Goal: Task Accomplishment & Management: Complete application form

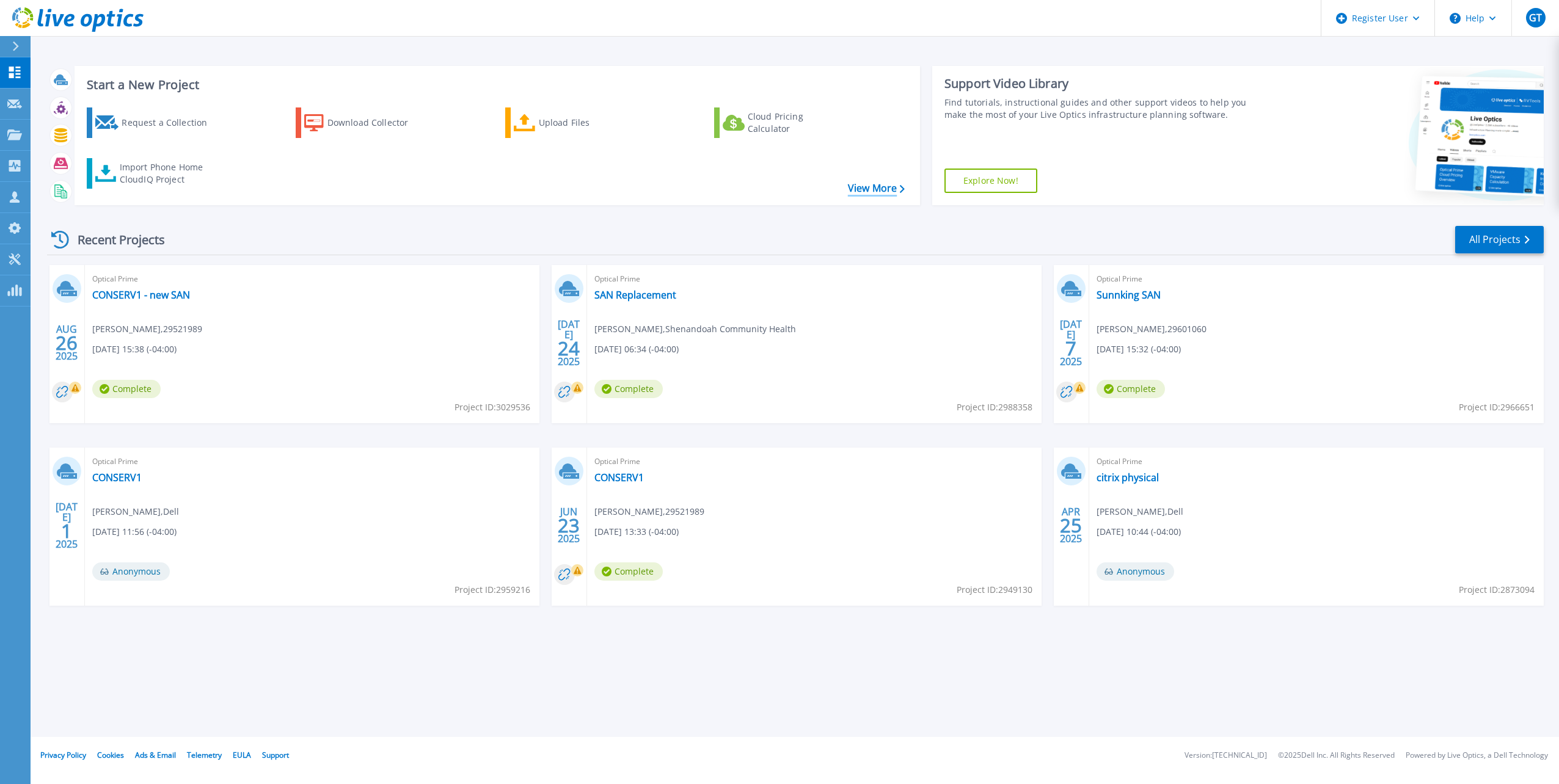
click at [868, 185] on link "View More" at bounding box center [877, 188] width 57 height 12
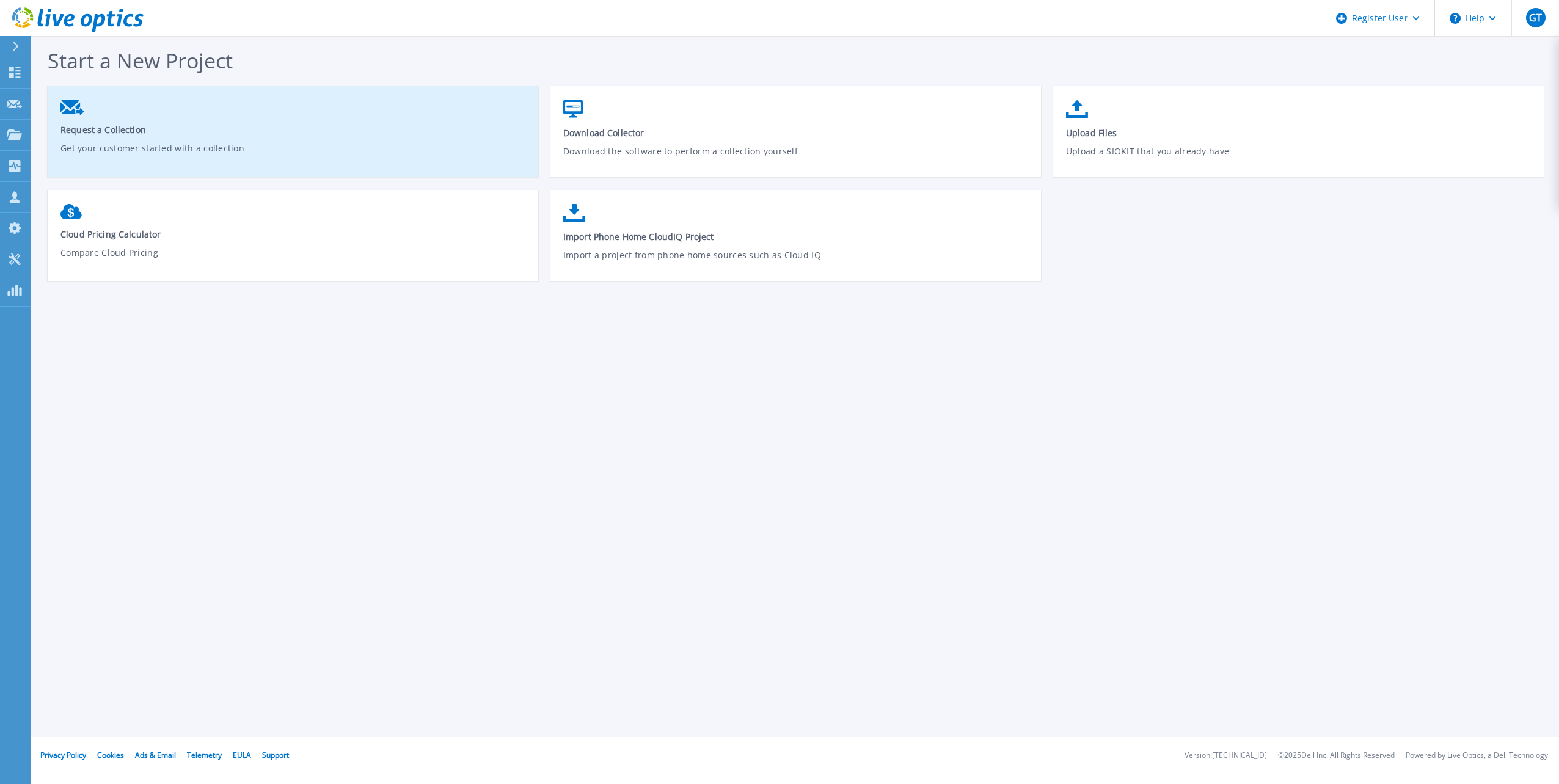
click at [244, 144] on p "Get your customer started with a collection" at bounding box center [293, 155] width 466 height 28
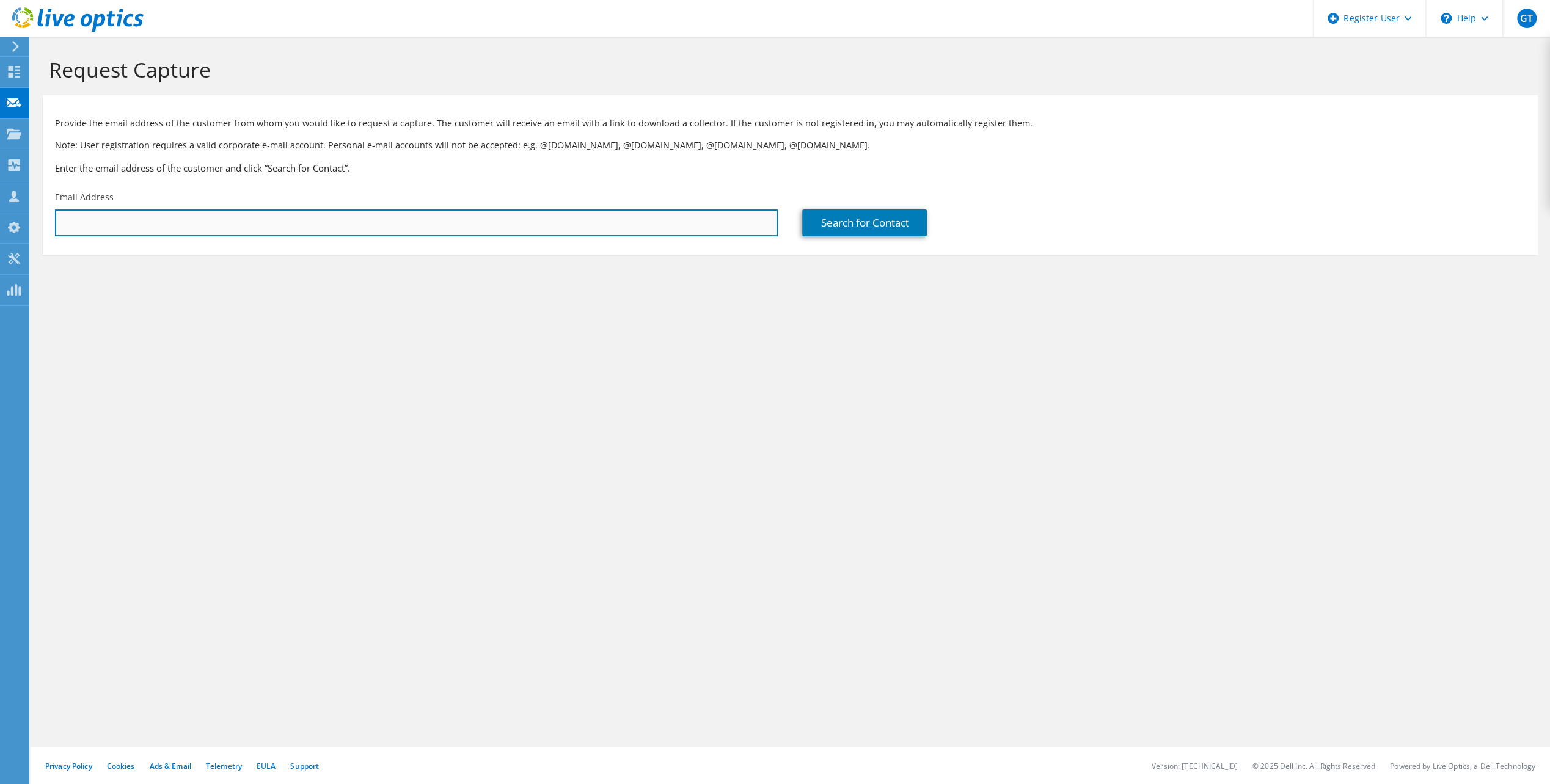
click at [738, 223] on input "text" at bounding box center [416, 222] width 723 height 27
paste input "[EMAIL_ADDRESS][DOMAIN_NAME]"
type input "[EMAIL_ADDRESS][DOMAIN_NAME]"
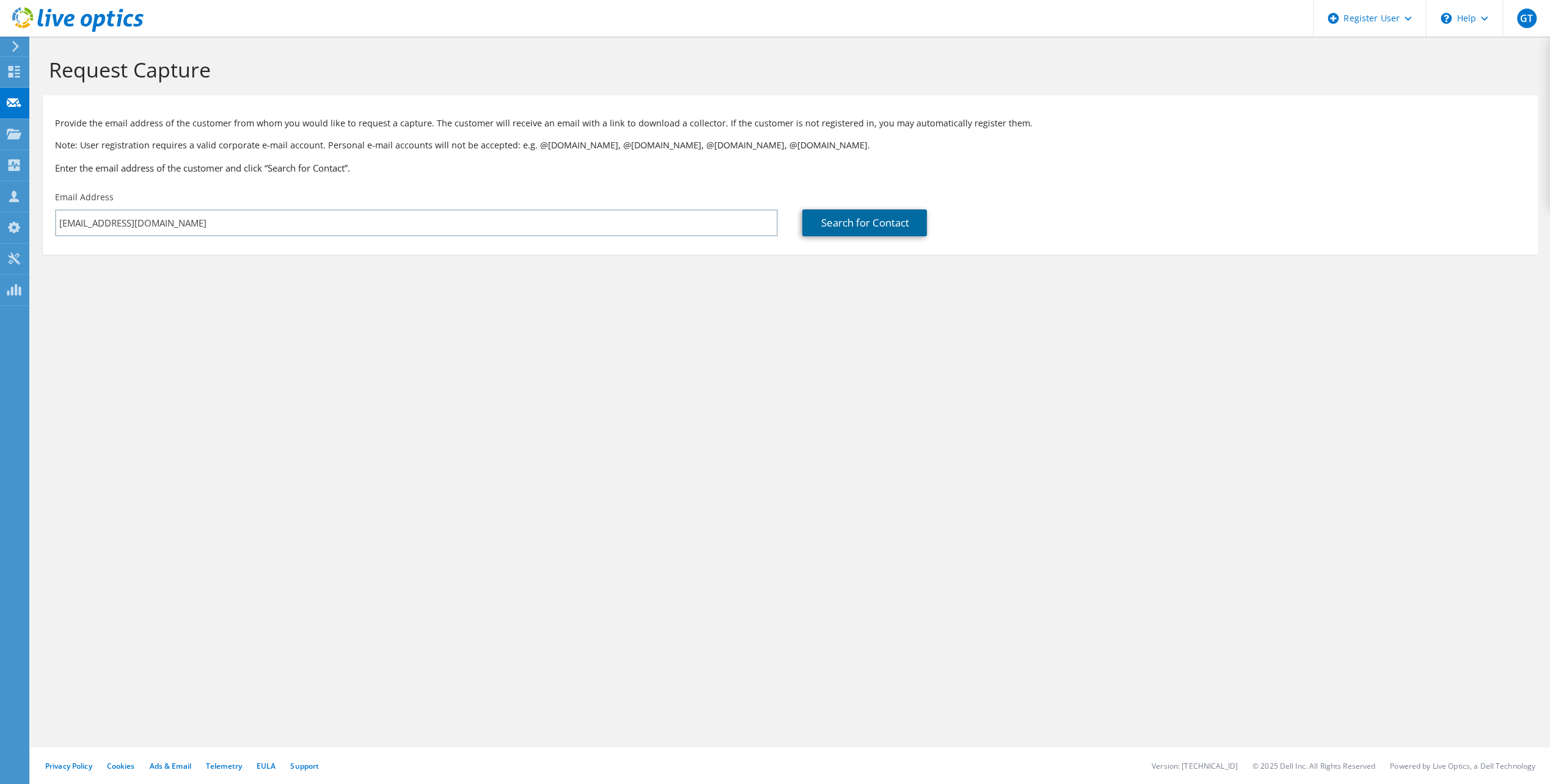
click at [837, 226] on link "Search for Contact" at bounding box center [864, 222] width 124 height 27
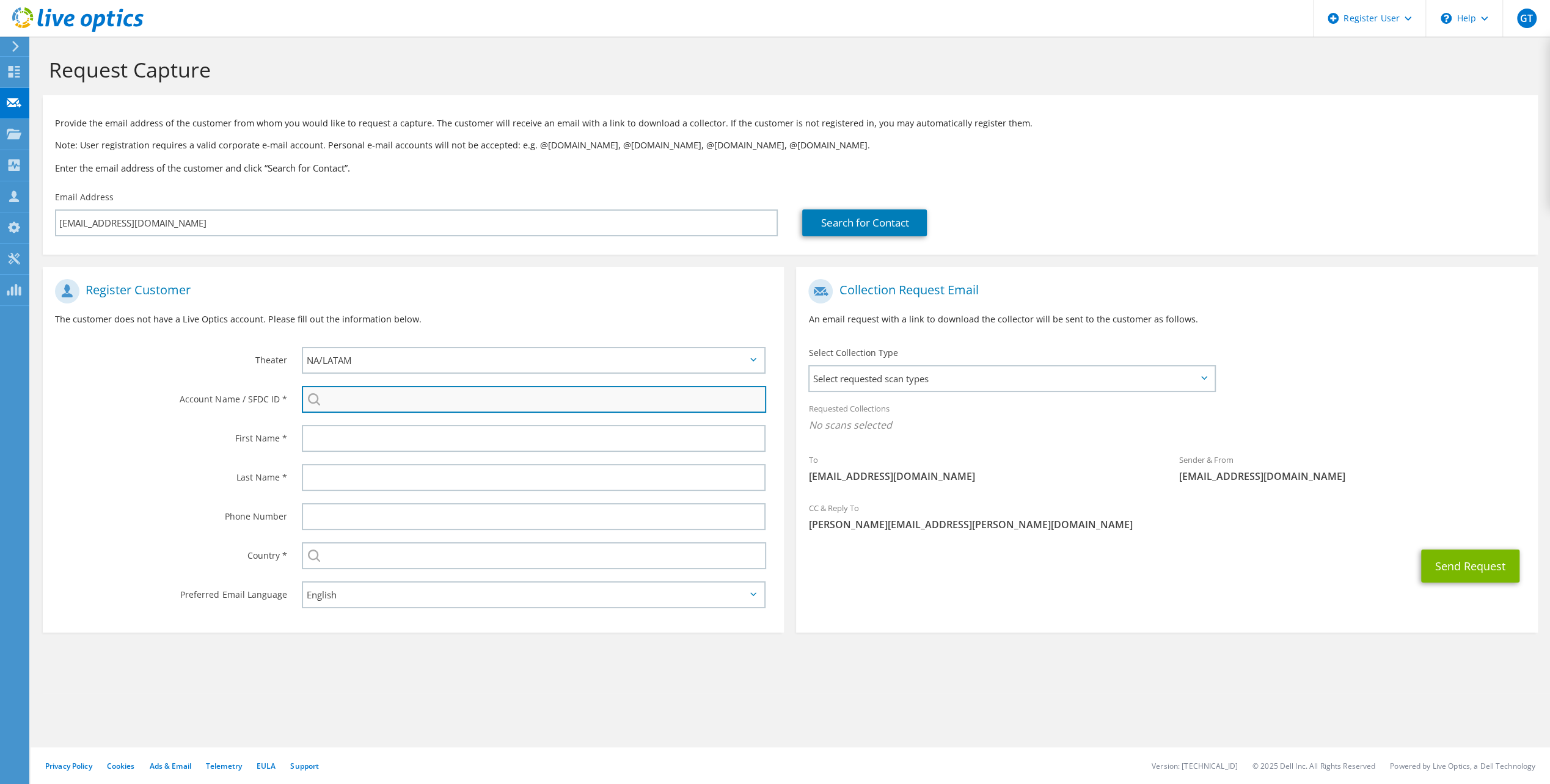
click at [353, 407] on input "search" at bounding box center [534, 399] width 464 height 27
paste input "30069960"
type input "30069960"
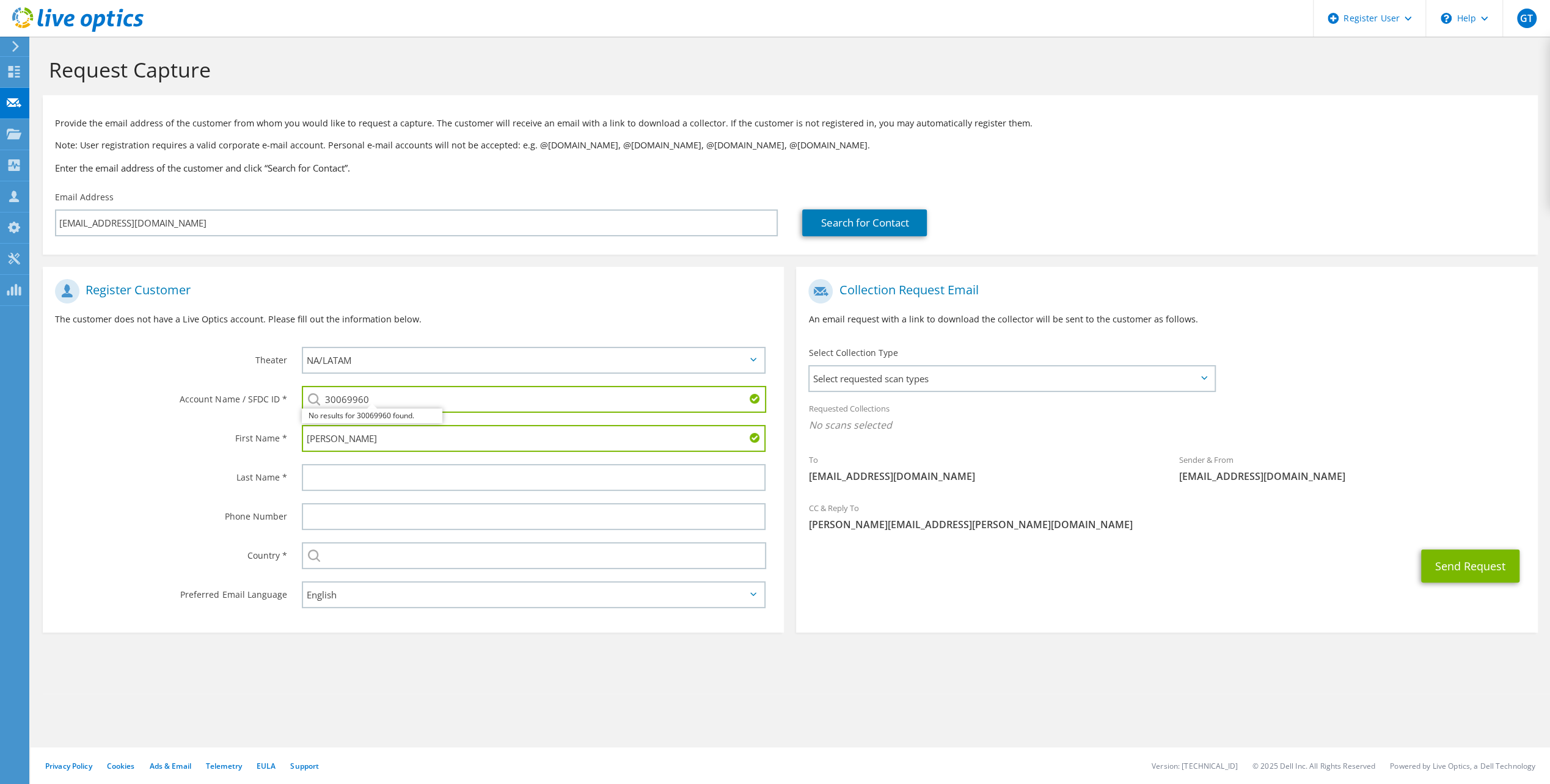
type input "[PERSON_NAME]"
click at [379, 574] on div "Select [GEOGRAPHIC_DATA] [GEOGRAPHIC_DATA] [GEOGRAPHIC_DATA] [GEOGRAPHIC_DATA] …" at bounding box center [537, 555] width 495 height 39
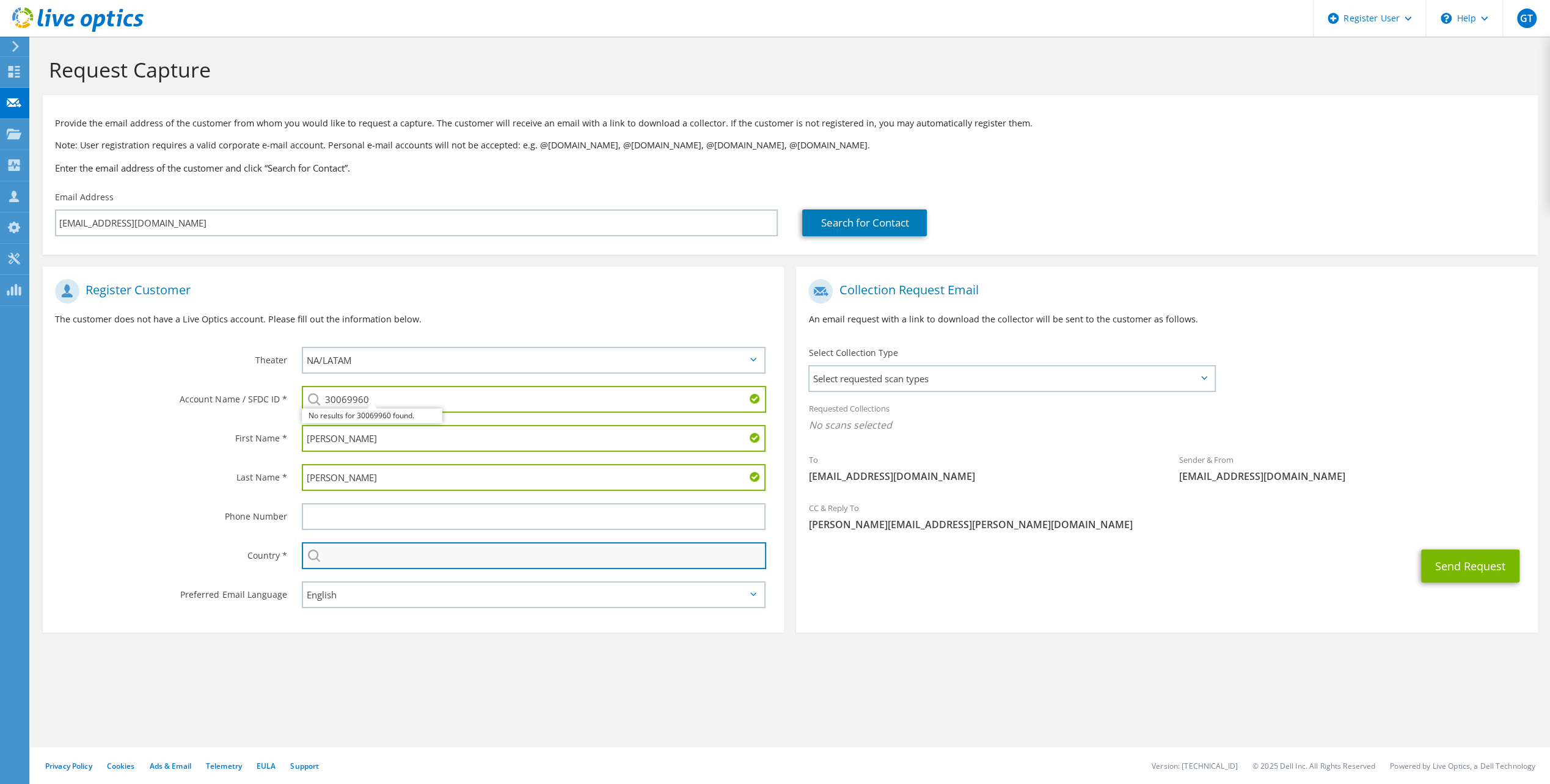
click at [383, 567] on input "text" at bounding box center [534, 555] width 464 height 27
type input "[GEOGRAPHIC_DATA]"
click at [585, 440] on input "[PERSON_NAME]" at bounding box center [534, 438] width 464 height 27
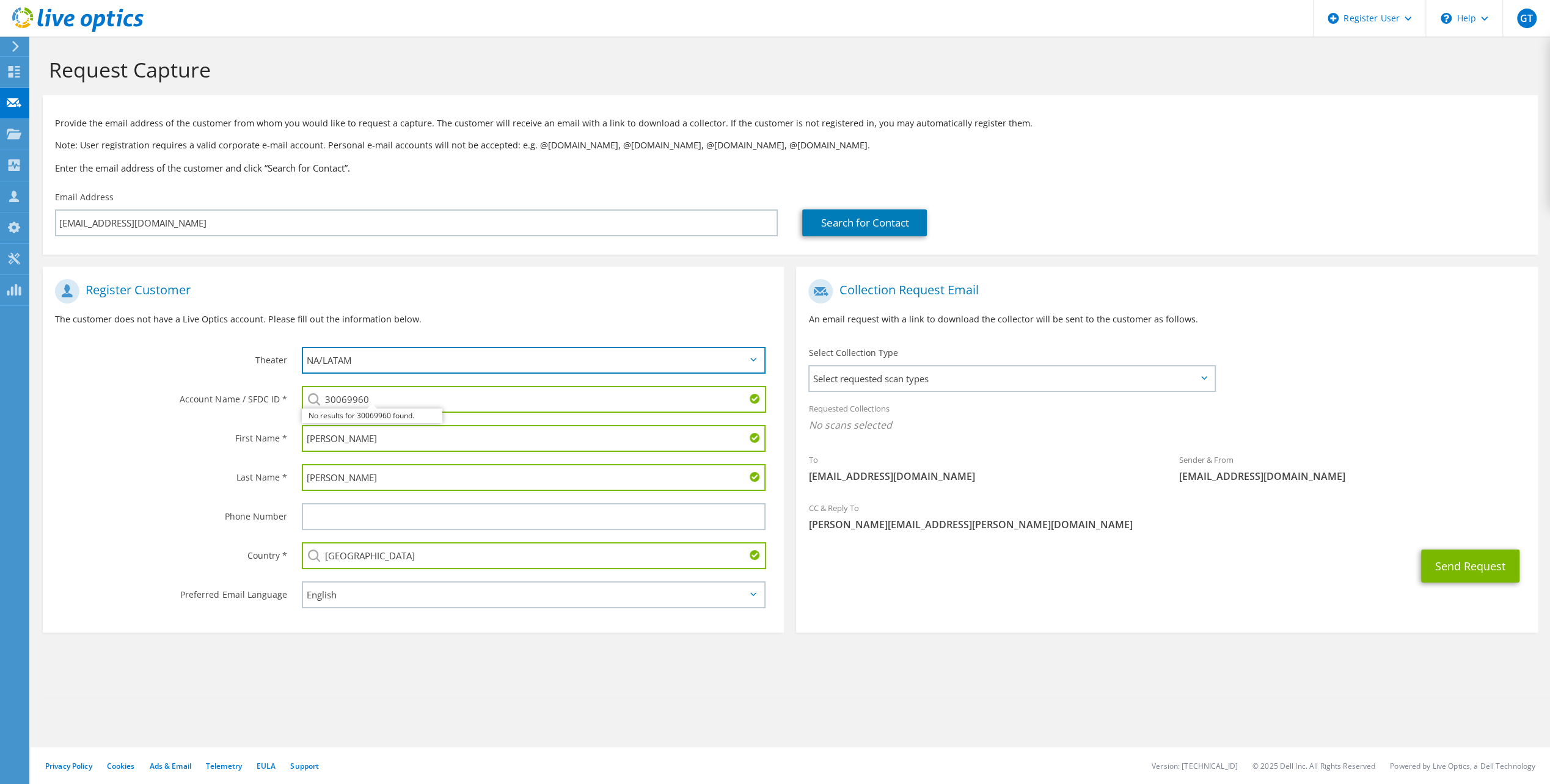
click at [457, 372] on select "APJ EMEA NA/LATAM" at bounding box center [534, 360] width 464 height 27
click at [199, 467] on label "Last Name *" at bounding box center [171, 473] width 232 height 19
drag, startPoint x: 879, startPoint y: 664, endPoint x: 933, endPoint y: 694, distance: 61.8
click at [889, 669] on section "Request Capture Provide the email address of the customer from whom you would l…" at bounding box center [790, 365] width 1520 height 657
click at [990, 381] on span "Select requested scan types" at bounding box center [1011, 379] width 404 height 25
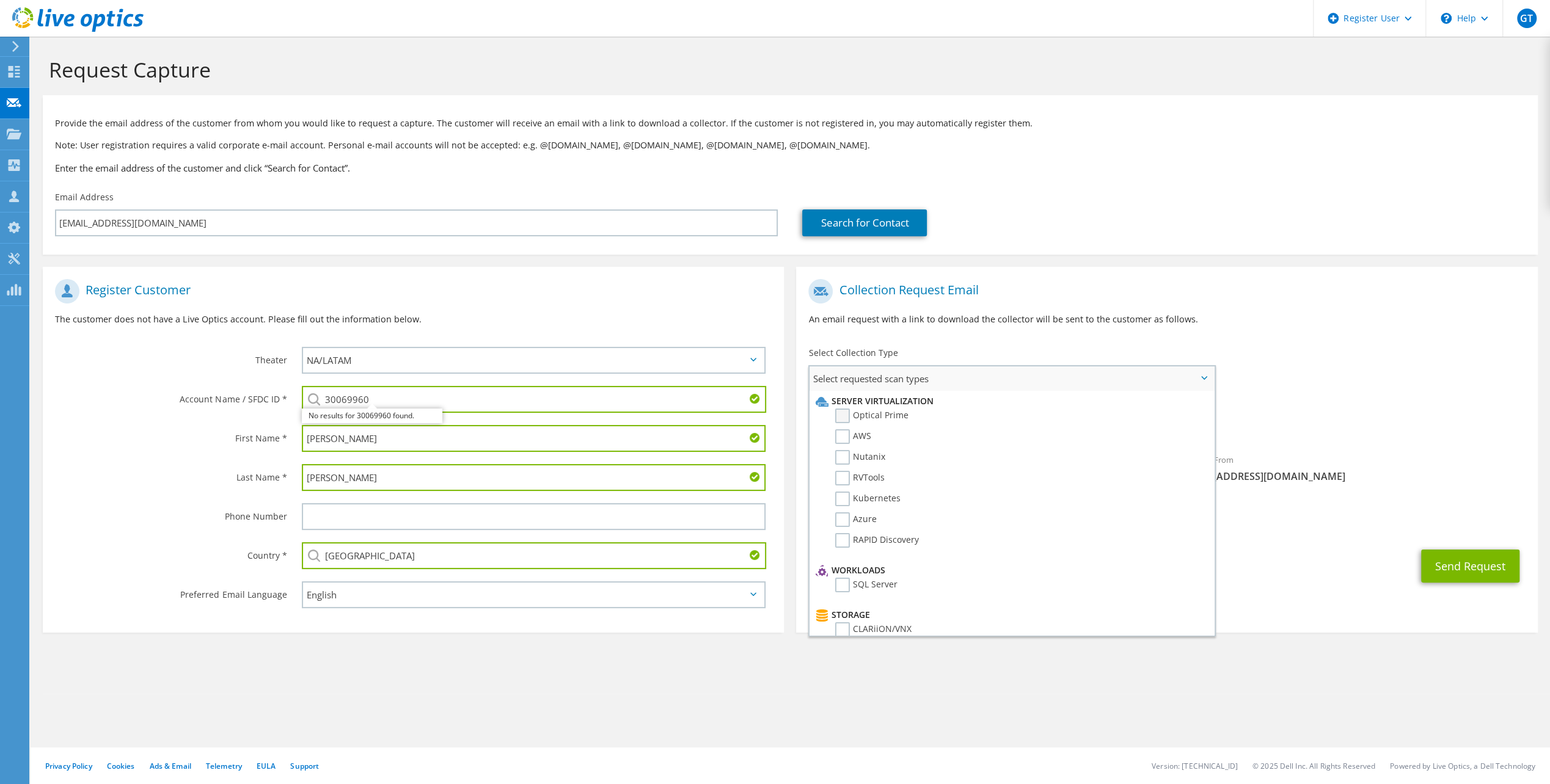
click at [851, 420] on label "Optical Prime" at bounding box center [872, 416] width 73 height 15
click at [0, 0] on input "Optical Prime" at bounding box center [0, 0] width 0 height 0
click at [1203, 381] on span "Select requested scan types" at bounding box center [1011, 379] width 404 height 25
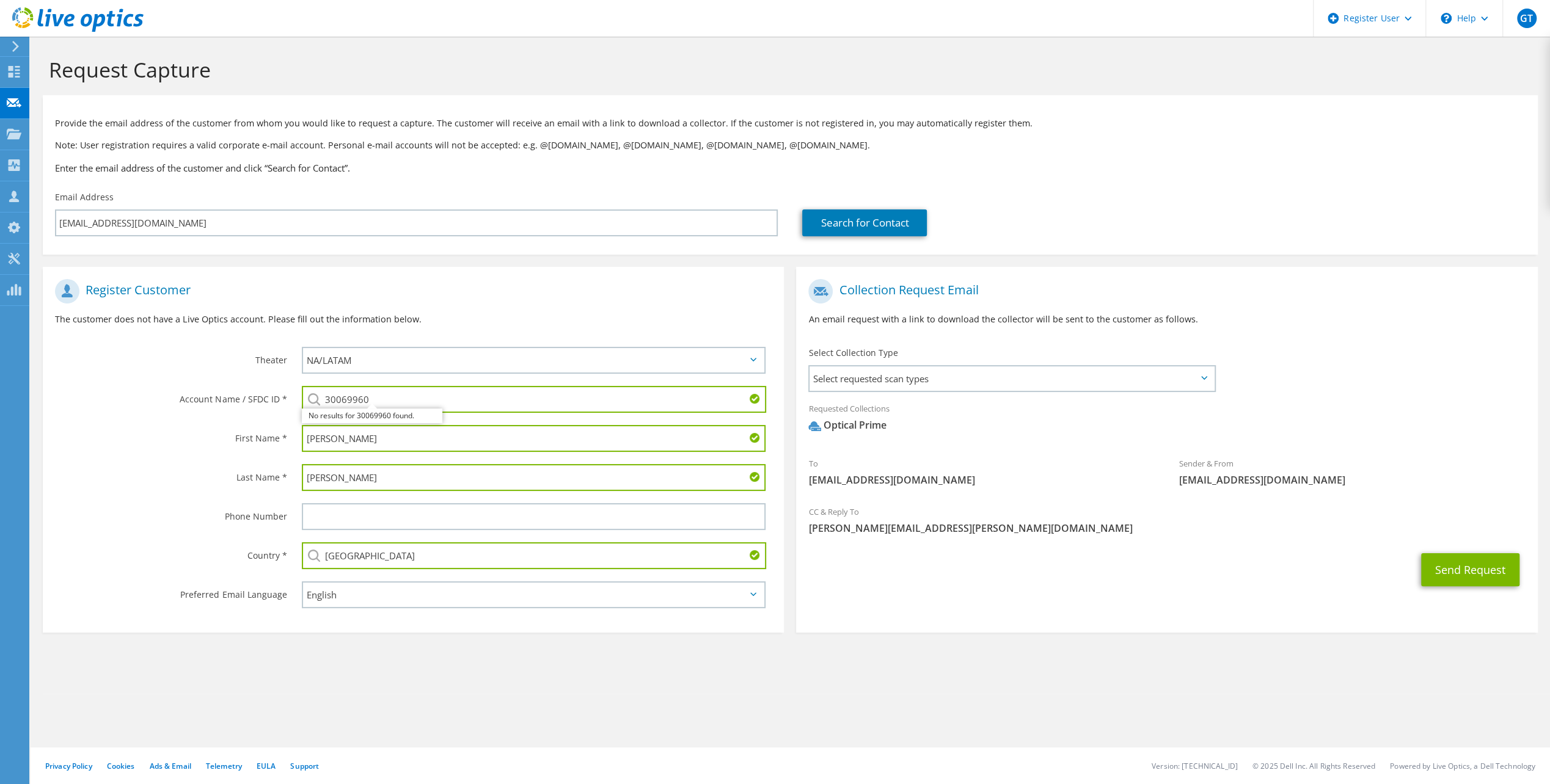
click at [1168, 212] on div "Search for Contact" at bounding box center [1164, 222] width 723 height 27
click at [1040, 387] on span "Select requested scan types" at bounding box center [1011, 379] width 404 height 25
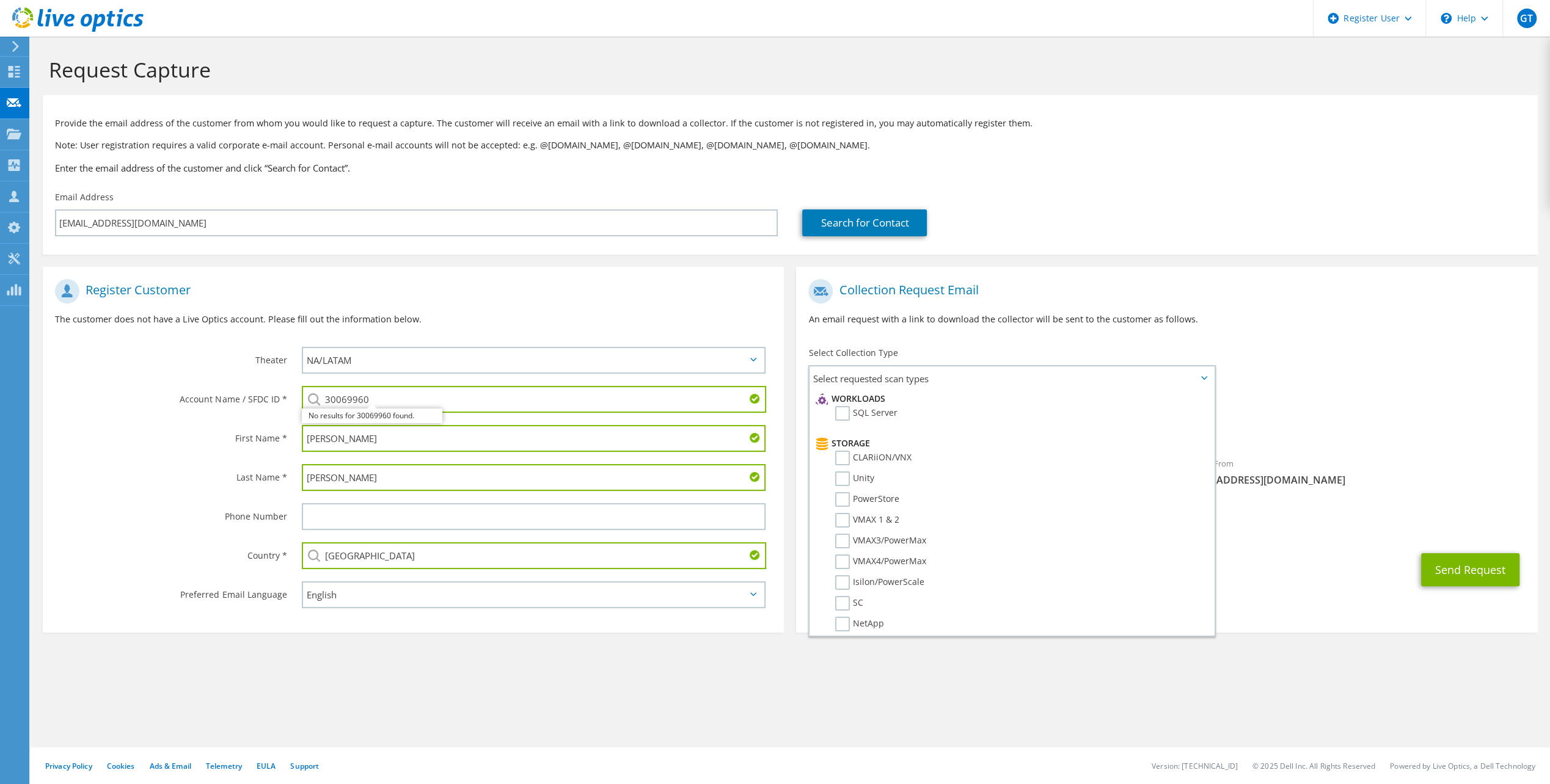
scroll to position [61, 0]
click at [1141, 169] on h3 "Enter the email address of the customer and click “Search for Contact”." at bounding box center [790, 168] width 1471 height 13
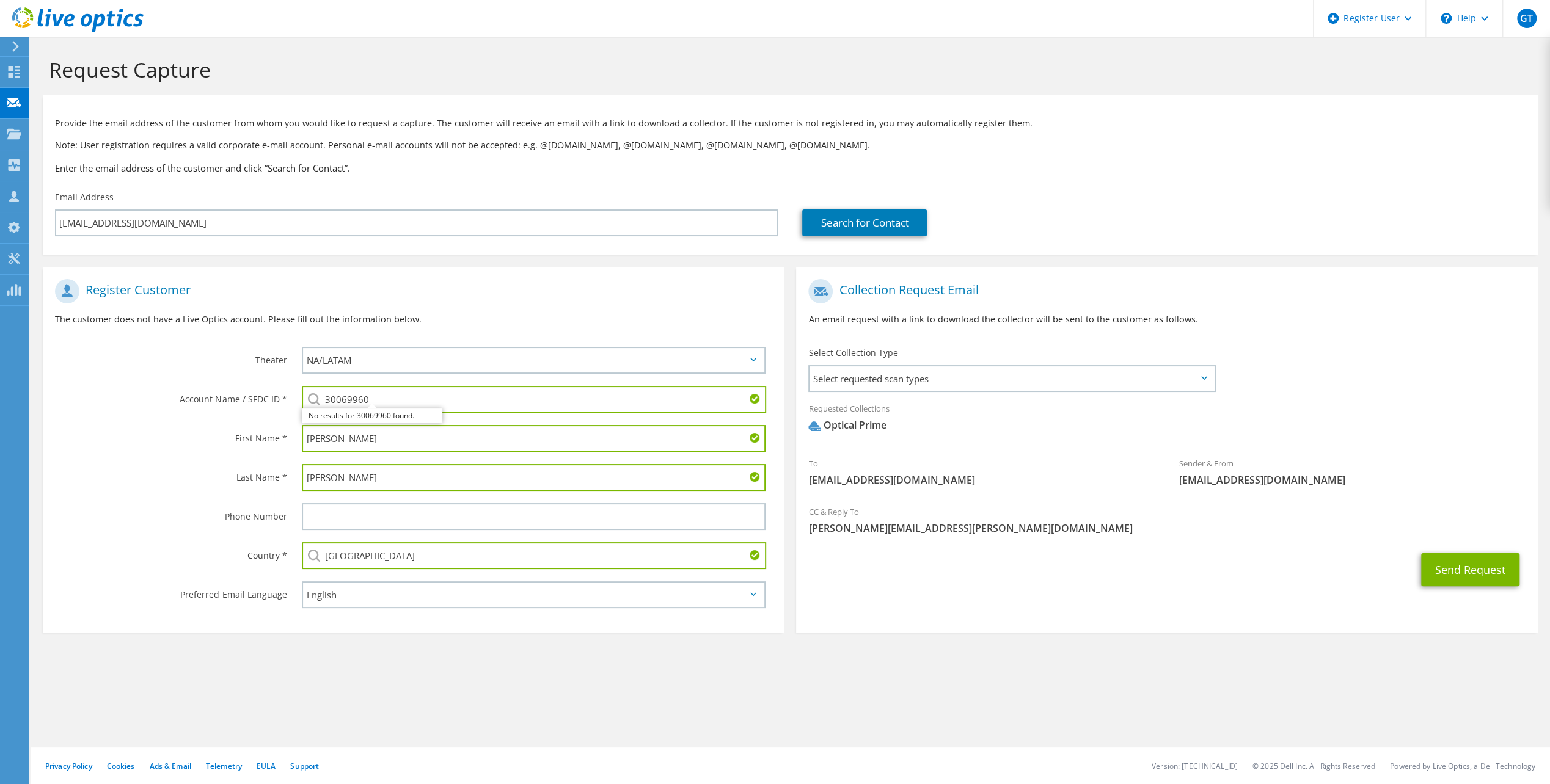
click at [761, 649] on section "Request Capture Provide the email address of the customer from whom you would l…" at bounding box center [790, 365] width 1520 height 657
click at [682, 660] on section "Request Capture Provide the email address of the customer from whom you would l…" at bounding box center [790, 365] width 1520 height 657
click at [672, 661] on section "Request Capture Provide the email address of the customer from whom you would l…" at bounding box center [790, 365] width 1520 height 657
click at [83, 460] on div "Last Name *" at bounding box center [166, 477] width 247 height 38
click at [1485, 572] on button "Send Request" at bounding box center [1470, 570] width 98 height 33
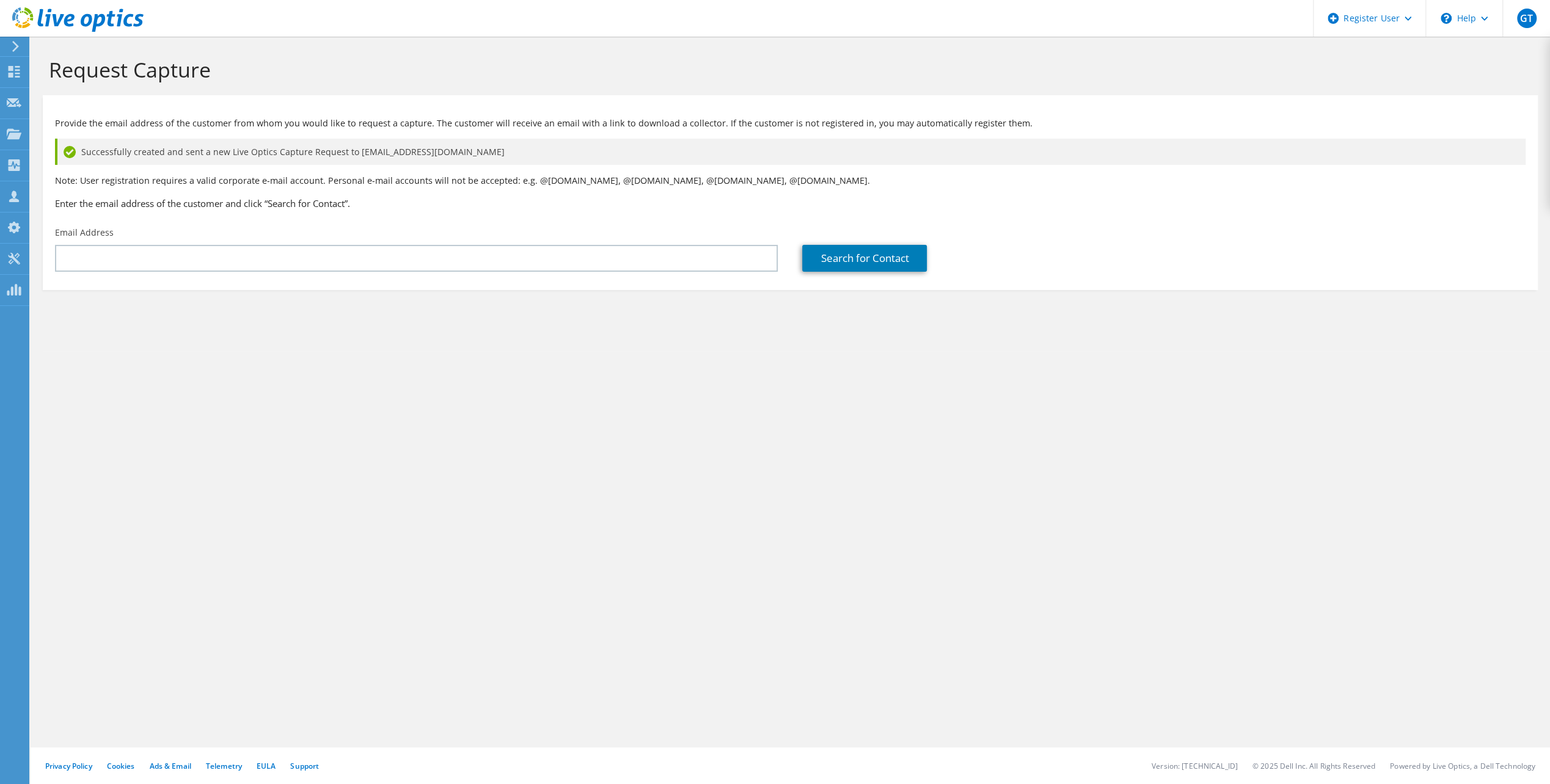
click at [886, 446] on div "Request Capture Provide the email address of the customer from whom you would l…" at bounding box center [790, 410] width 1520 height 748
